Goal: Task Accomplishment & Management: Manage account settings

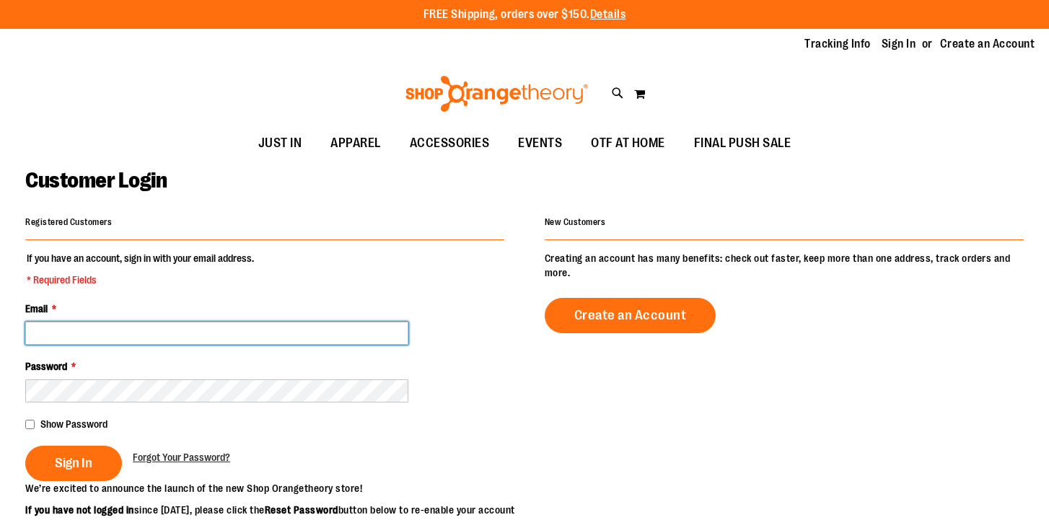
click at [175, 329] on input "Email *" at bounding box center [216, 333] width 383 height 23
type input "**********"
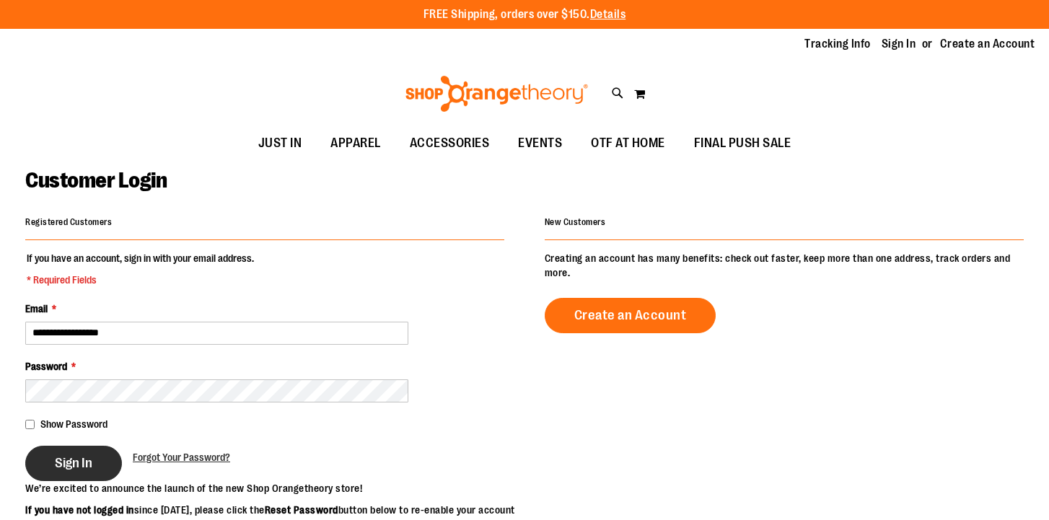
click at [68, 467] on span "Sign In" at bounding box center [74, 463] width 38 height 16
